Goal: Information Seeking & Learning: Learn about a topic

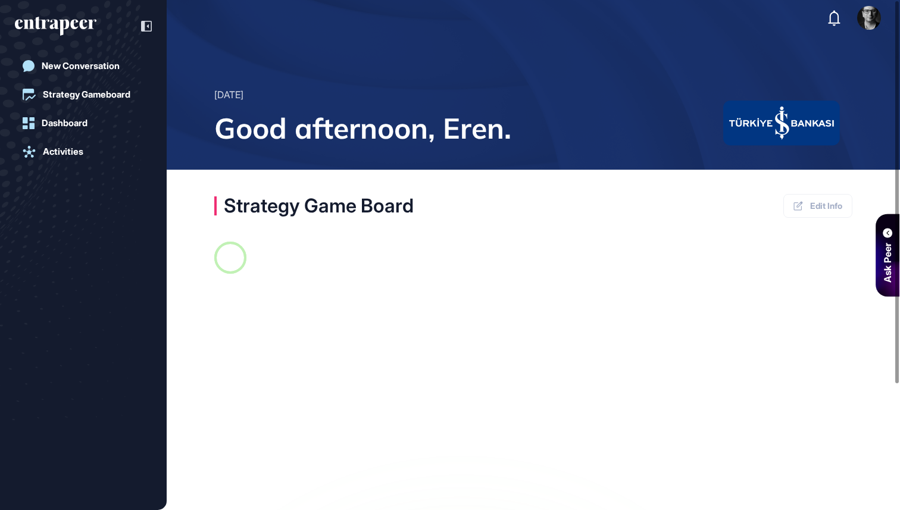
scroll to position [5, 1]
click at [146, 27] on icon at bounding box center [146, 26] width 11 height 11
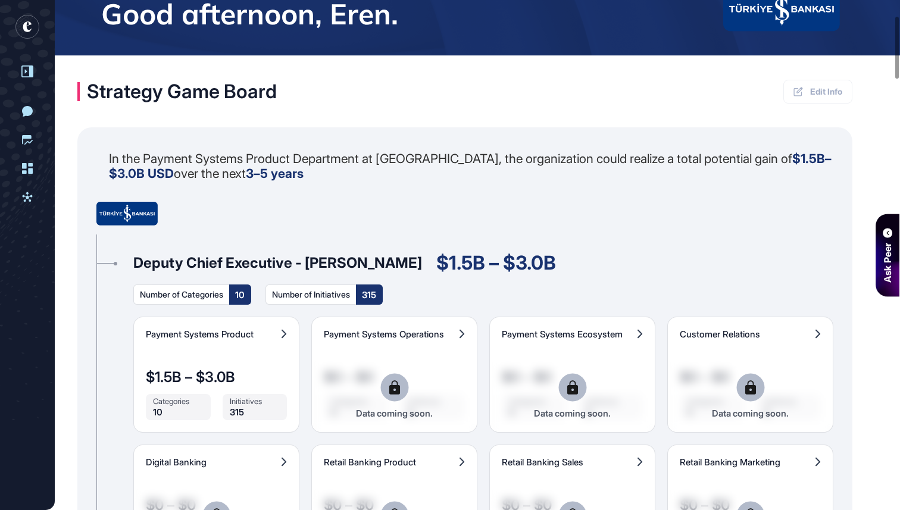
scroll to position [111, 0]
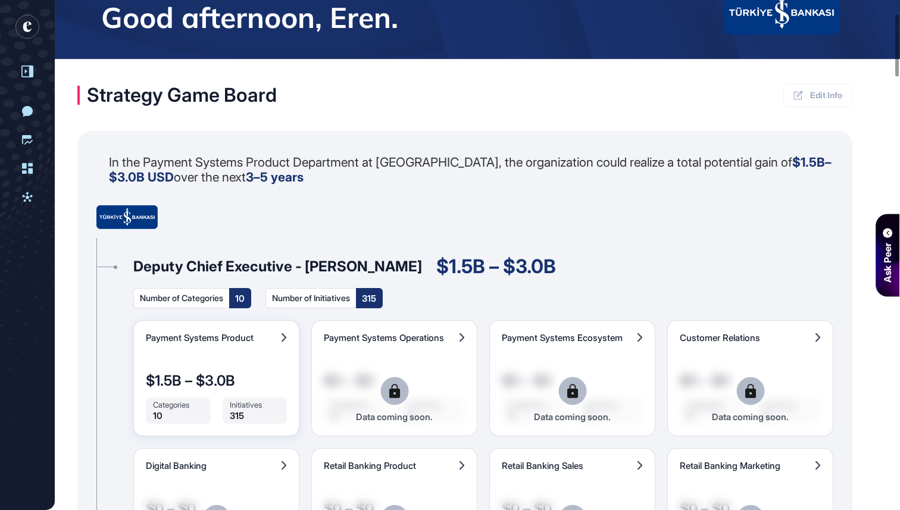
click at [215, 371] on div "Payment Systems Product $1.5B – $3.0B Categories 10 Initiatives 315 Data coming…" at bounding box center [216, 378] width 166 height 116
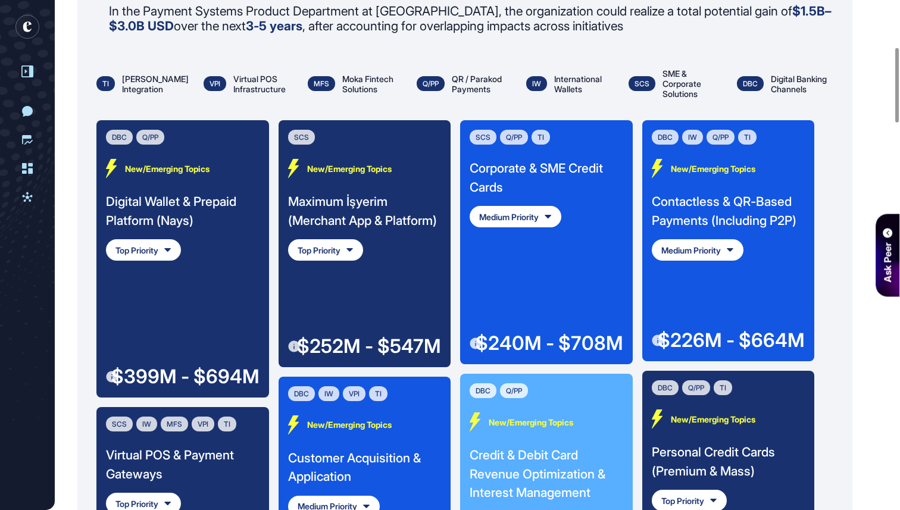
scroll to position [322, 0]
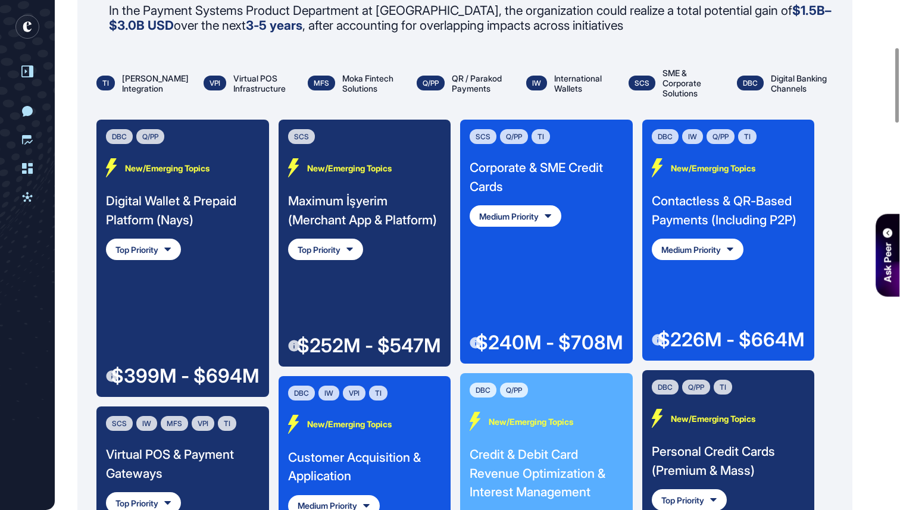
click at [186, 199] on div "Digital Wallet & Prepaid Platform (Nays)" at bounding box center [183, 210] width 154 height 37
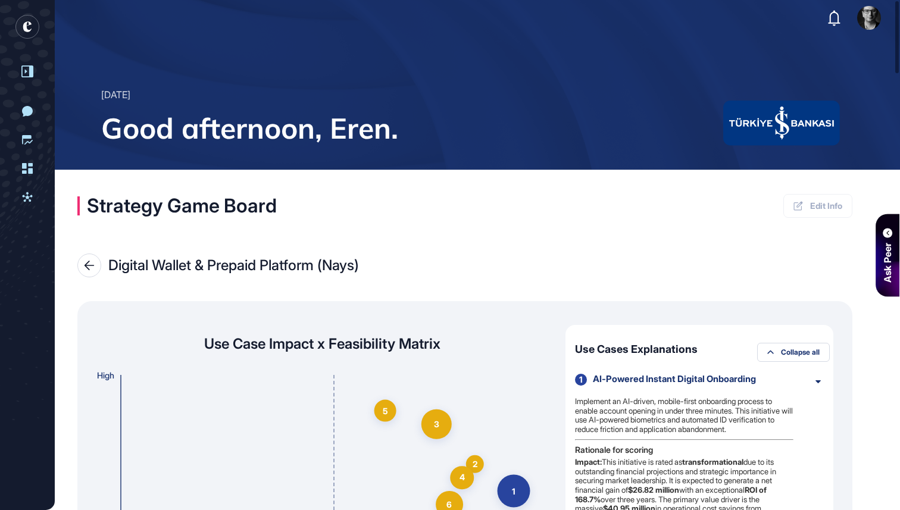
click at [87, 268] on icon at bounding box center [89, 266] width 11 height 10
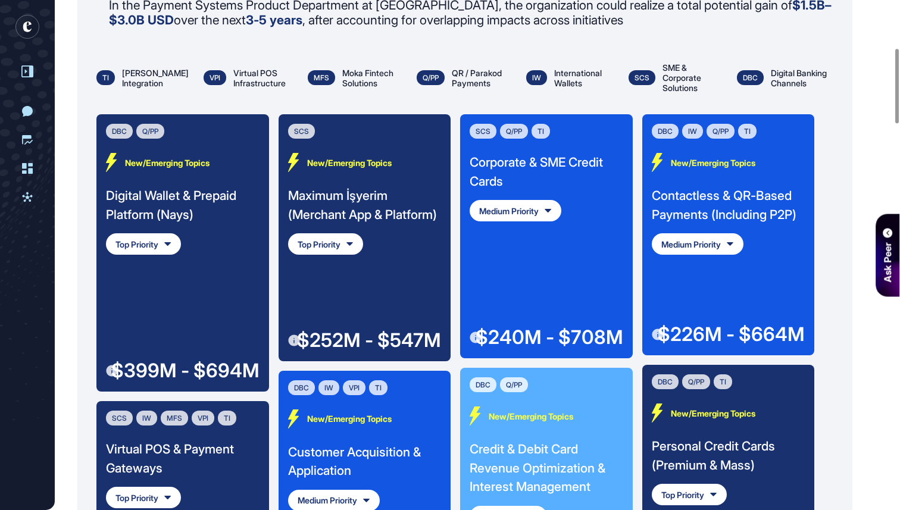
scroll to position [328, 0]
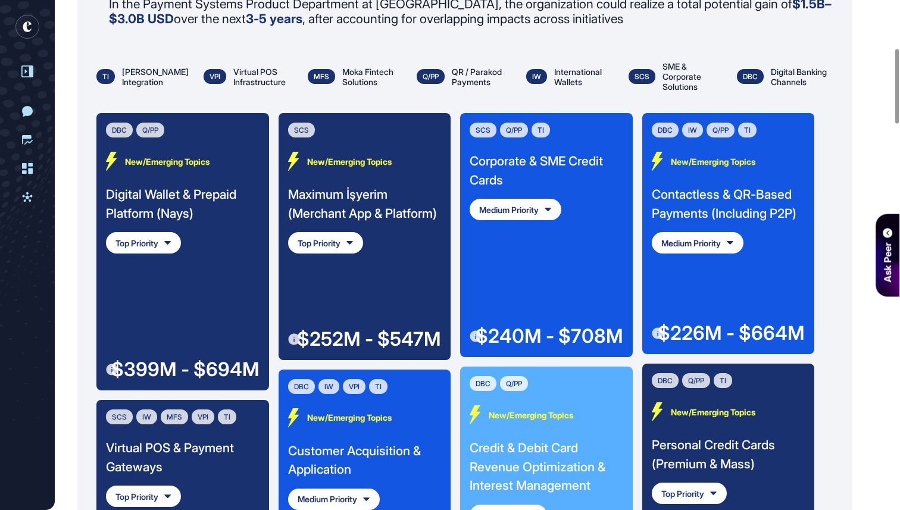
click at [158, 195] on div "Digital Wallet & Prepaid Platform (Nays)" at bounding box center [183, 203] width 154 height 37
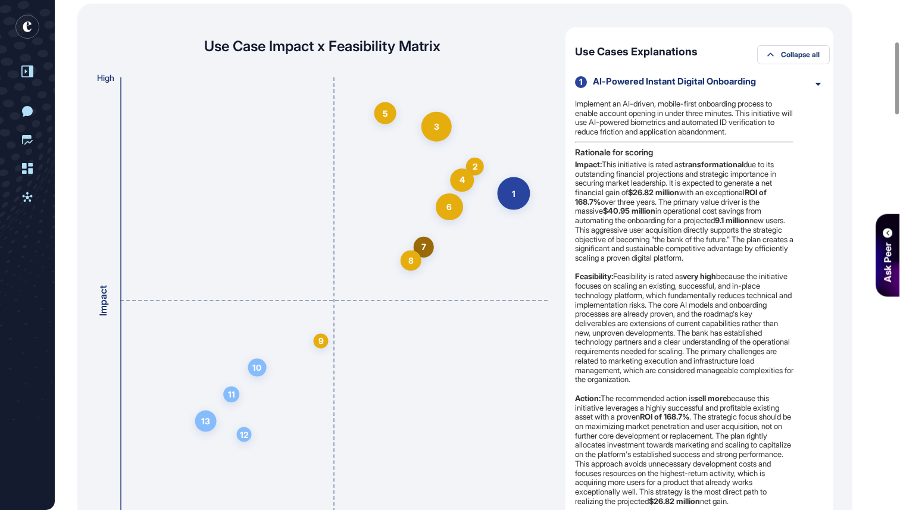
scroll to position [284, 0]
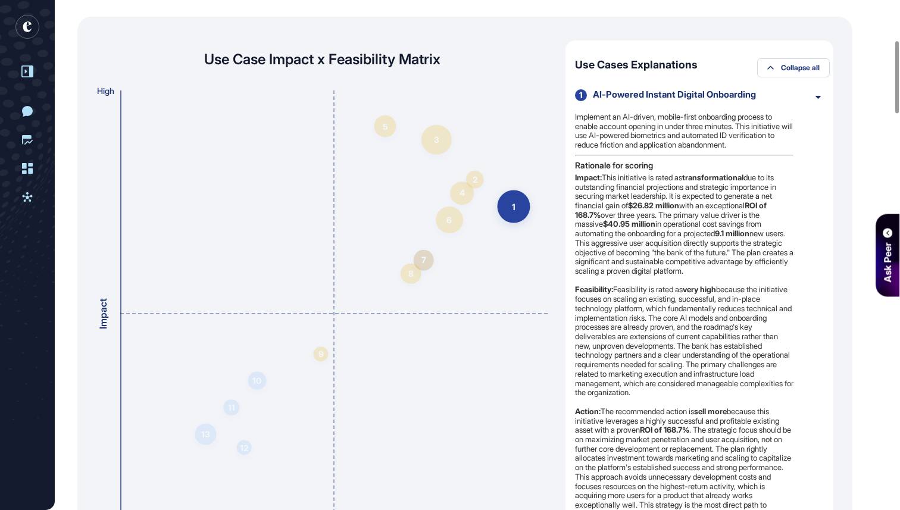
click at [619, 93] on div "AI-Powered Instant Digital Onboarding" at bounding box center [699, 94] width 212 height 11
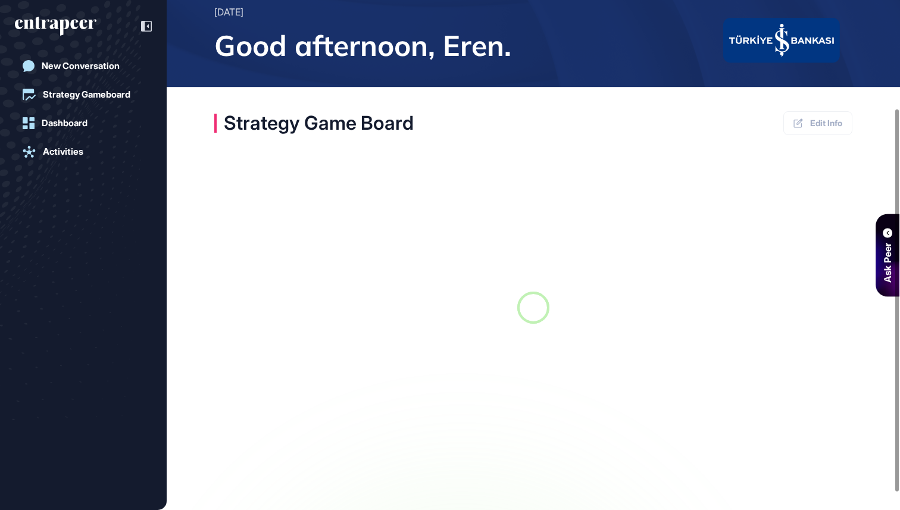
scroll to position [168, 0]
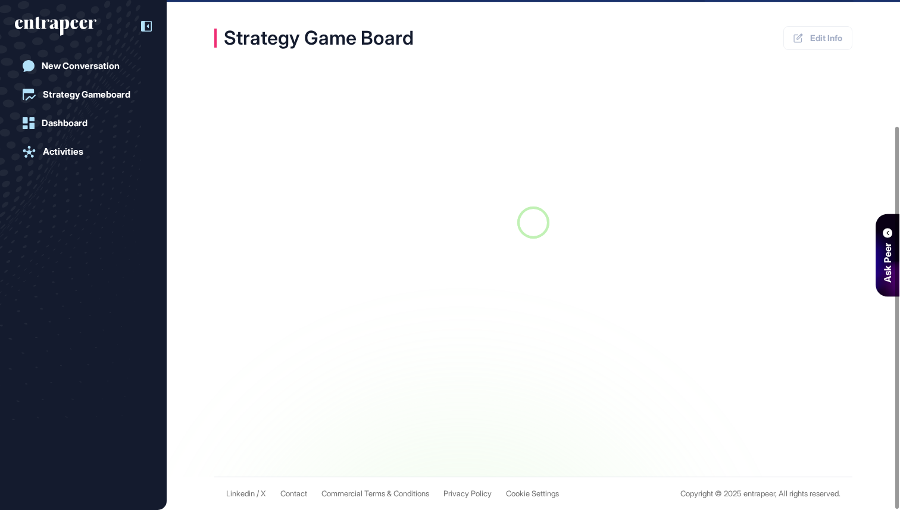
click at [143, 27] on icon at bounding box center [146, 26] width 11 height 11
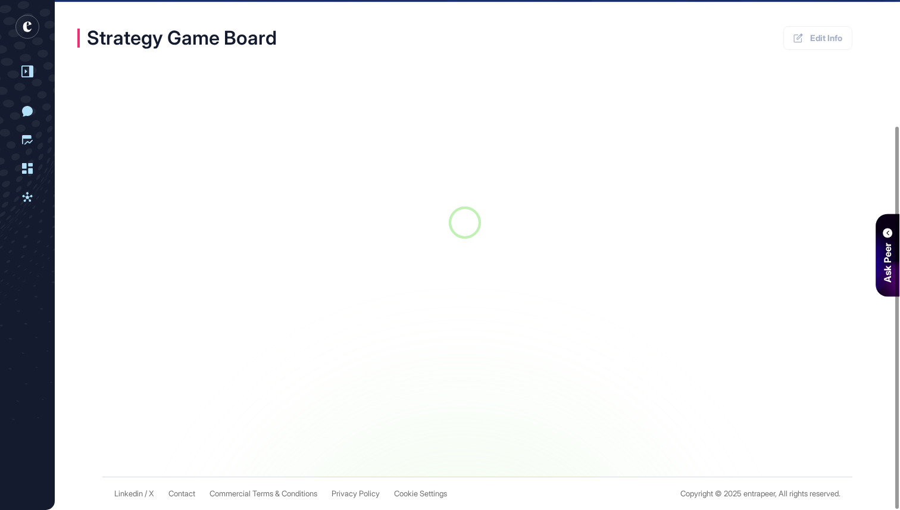
scroll to position [0, 0]
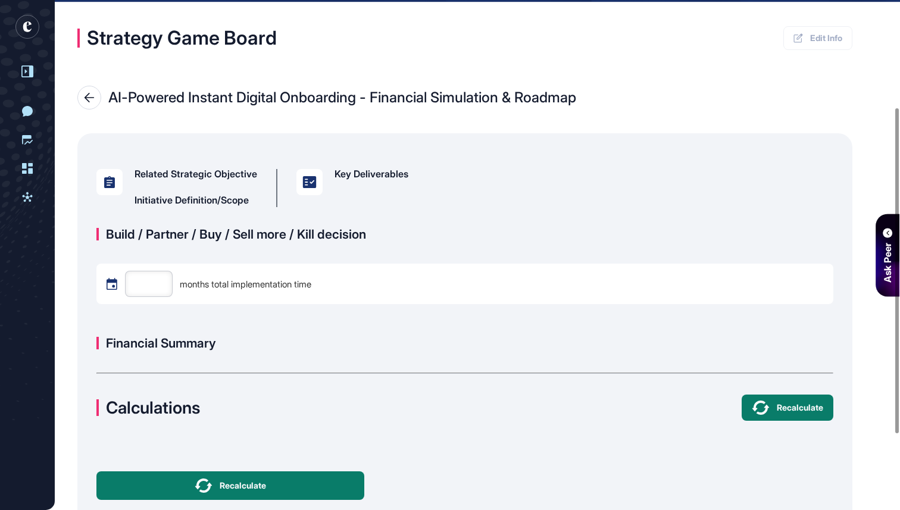
type input "**"
